Goal: Information Seeking & Learning: Learn about a topic

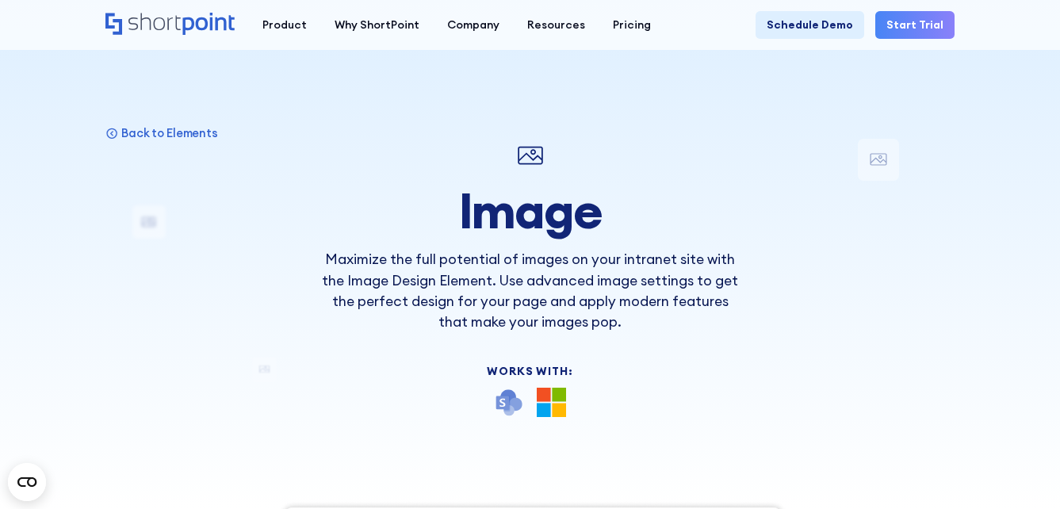
drag, startPoint x: 609, startPoint y: 294, endPoint x: 623, endPoint y: -6, distance: 300.1
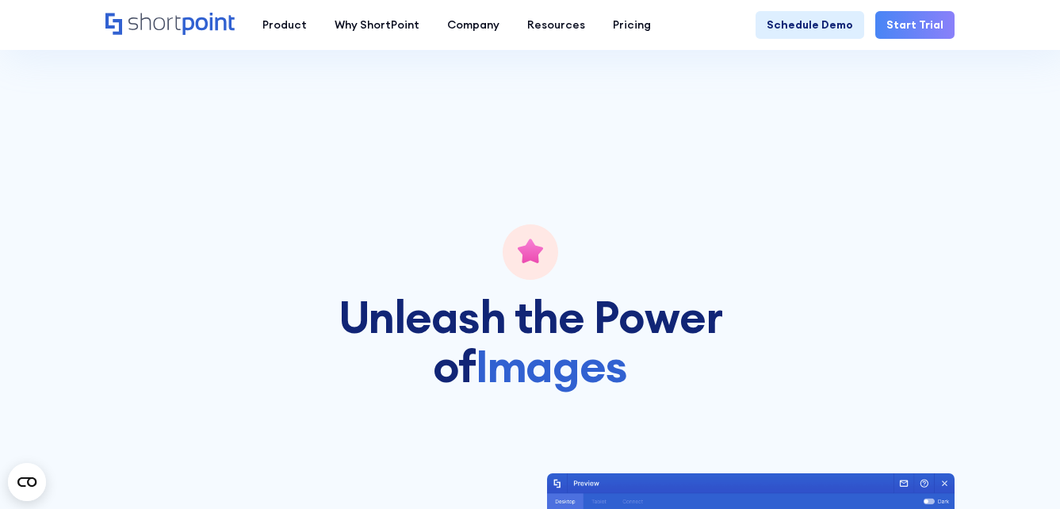
scroll to position [2141, 0]
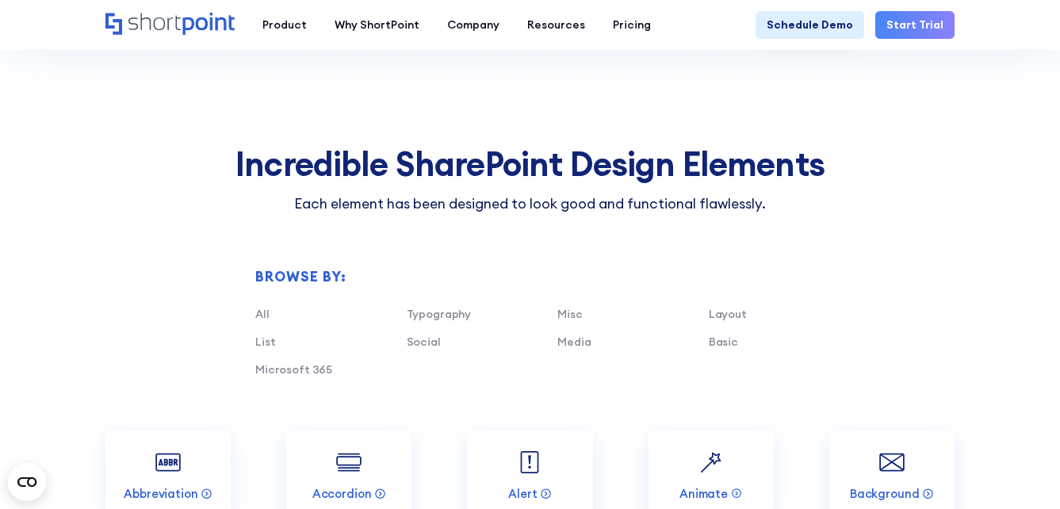
scroll to position [1427, 0]
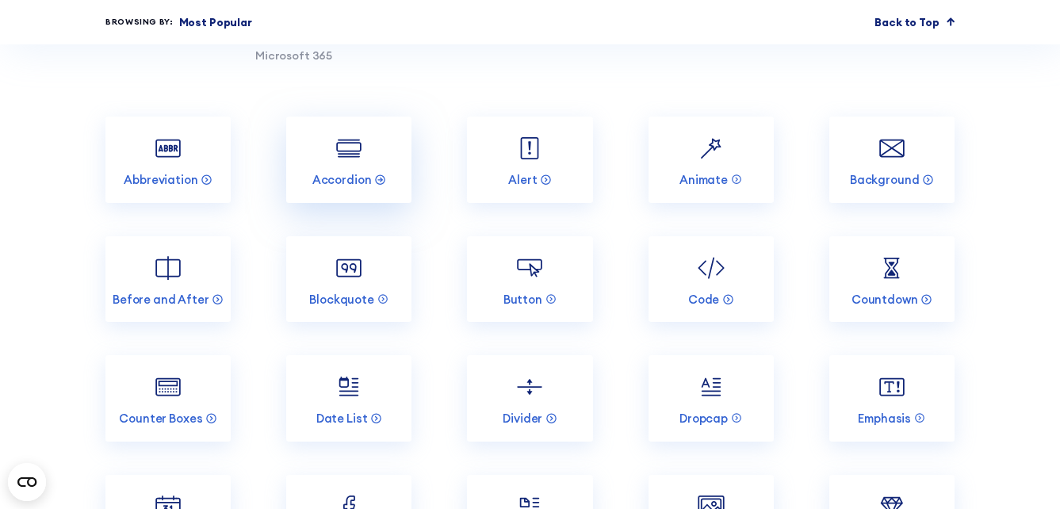
click at [338, 149] on img at bounding box center [348, 148] width 33 height 33
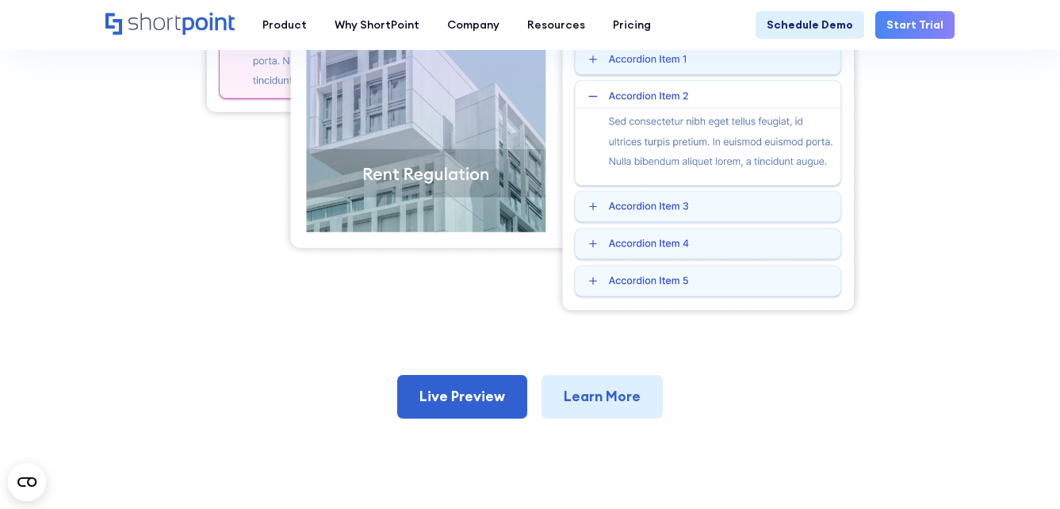
scroll to position [714, 0]
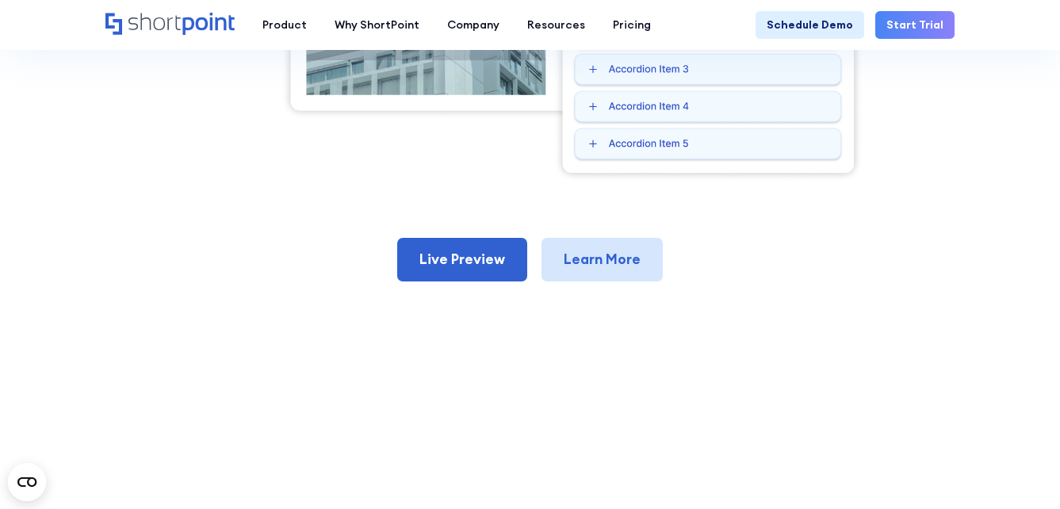
click at [602, 259] on link "Learn More" at bounding box center [602, 259] width 121 height 43
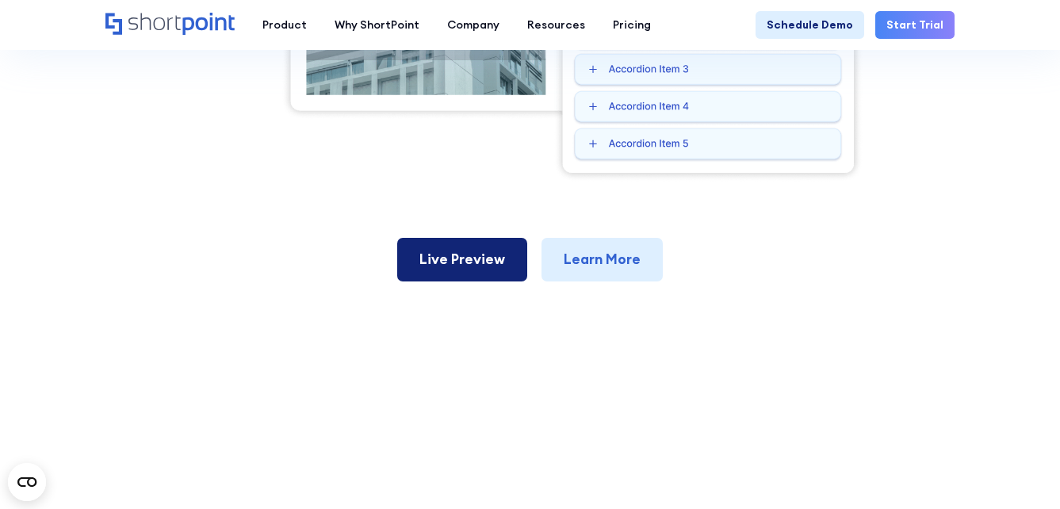
click at [487, 259] on link "Live Preview" at bounding box center [462, 259] width 130 height 43
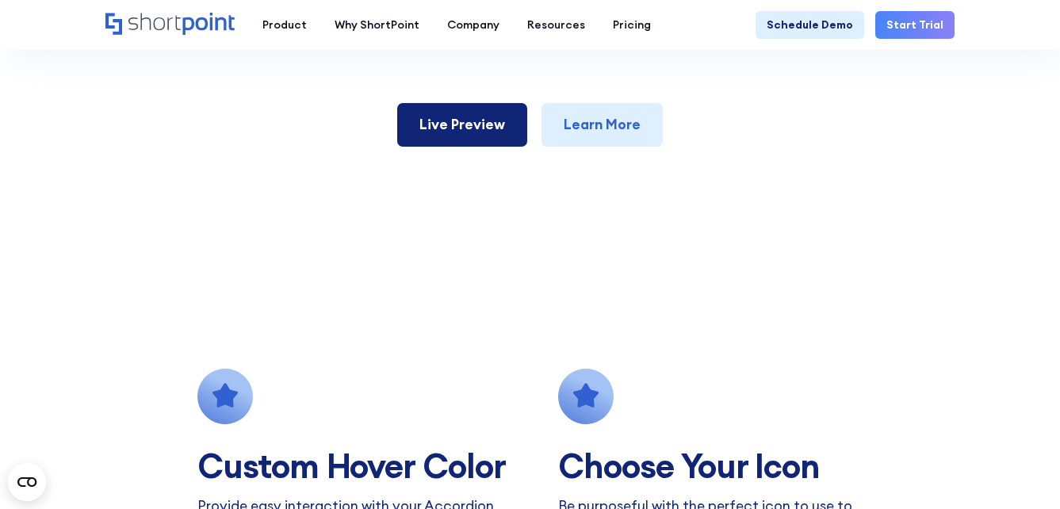
scroll to position [555, 0]
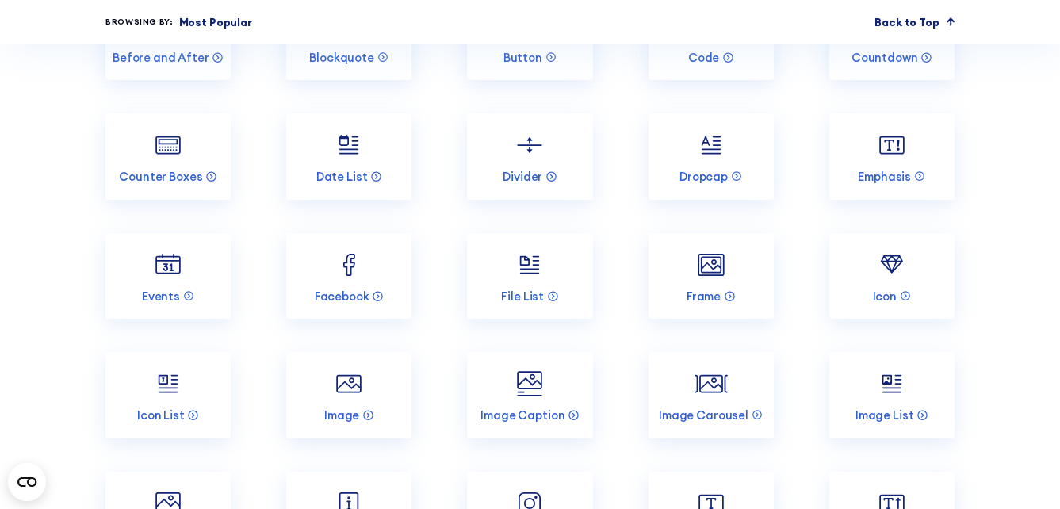
scroll to position [1824, 0]
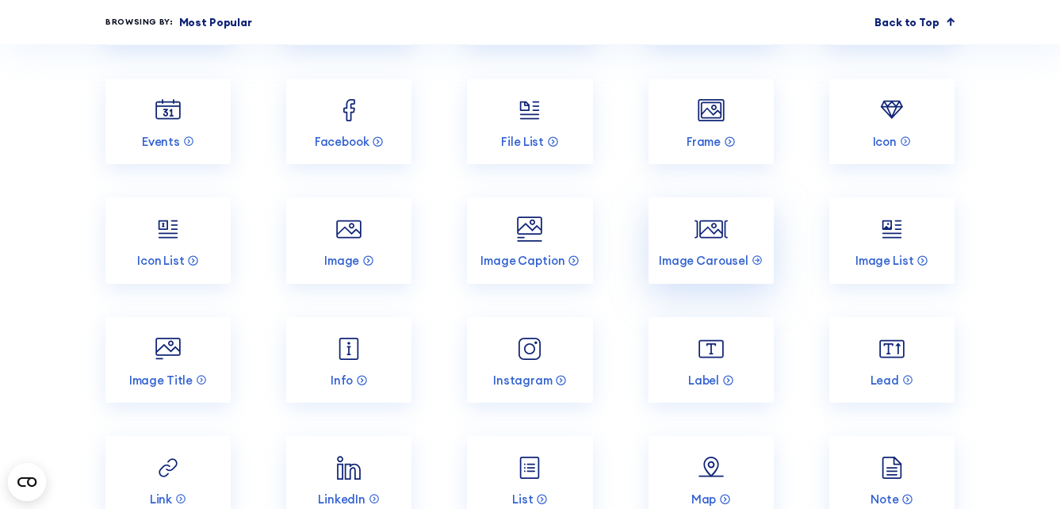
click at [724, 247] on link "Image Carousel" at bounding box center [711, 240] width 125 height 86
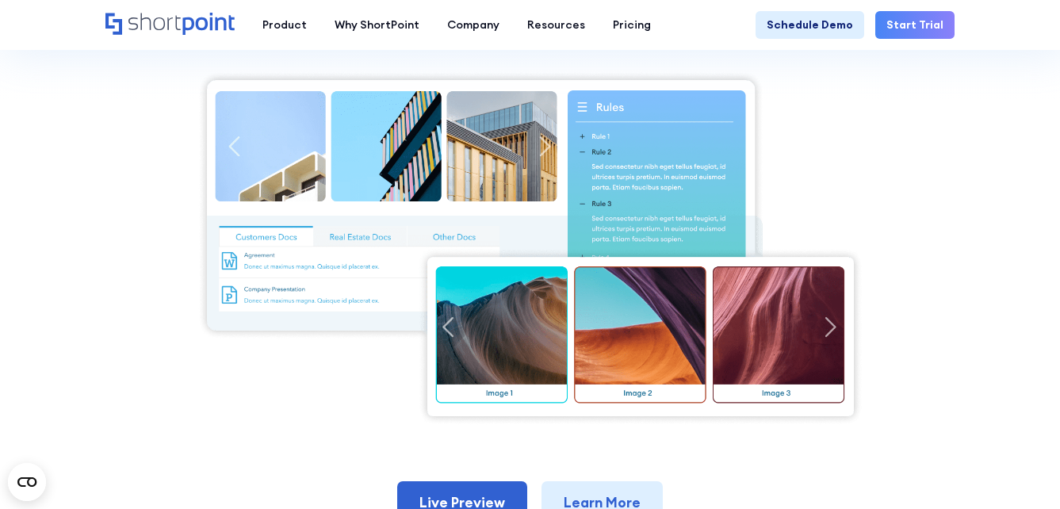
scroll to position [555, 0]
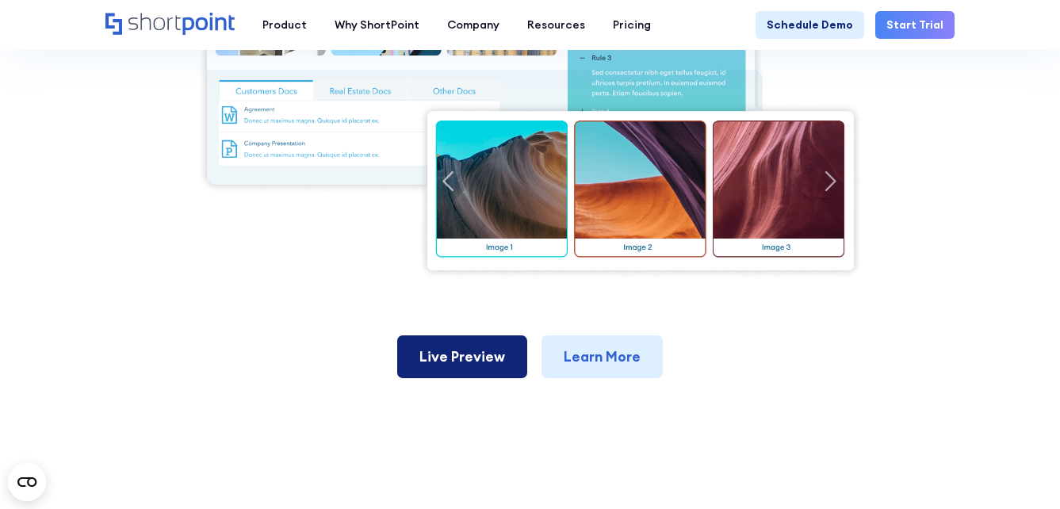
click at [490, 370] on link "Live Preview" at bounding box center [462, 356] width 130 height 43
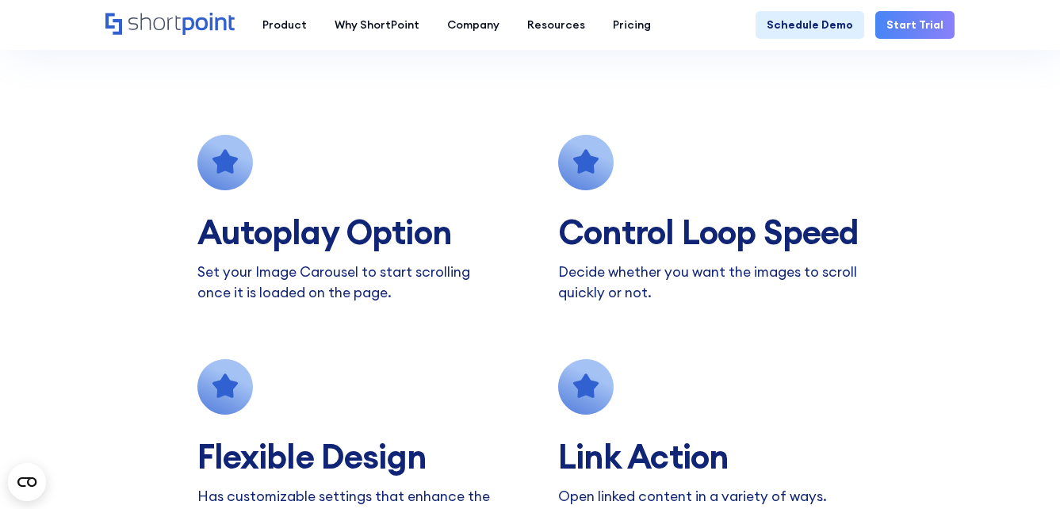
scroll to position [1031, 0]
